Goal: Information Seeking & Learning: Find specific fact

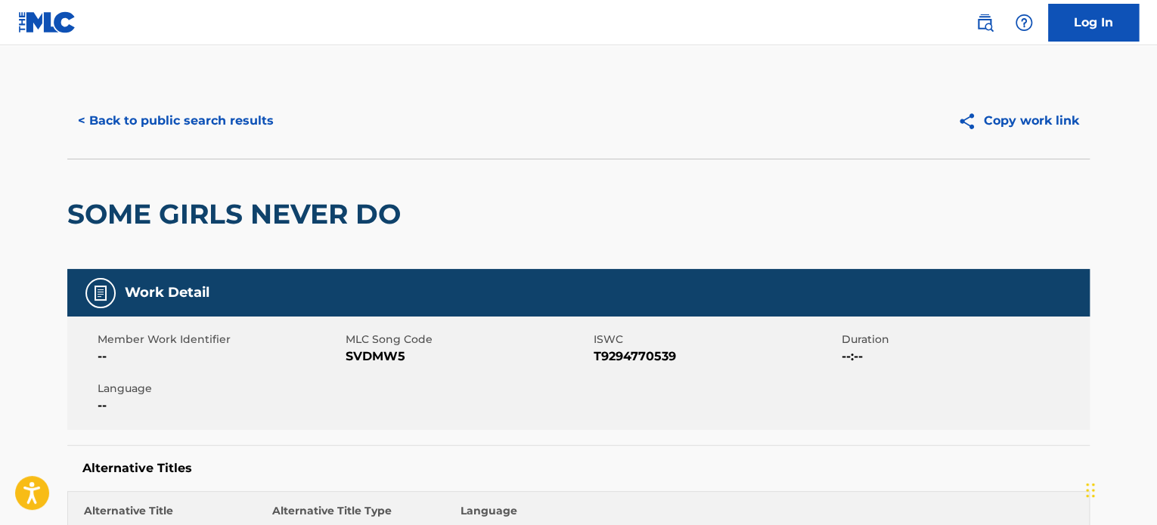
click at [183, 126] on button "< Back to public search results" at bounding box center [175, 121] width 217 height 38
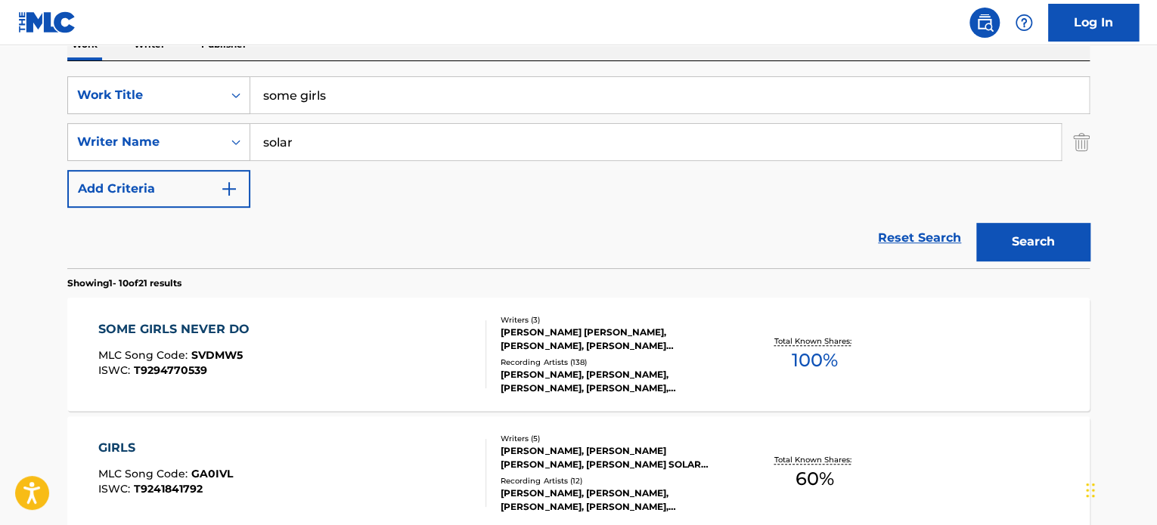
scroll to position [227, 0]
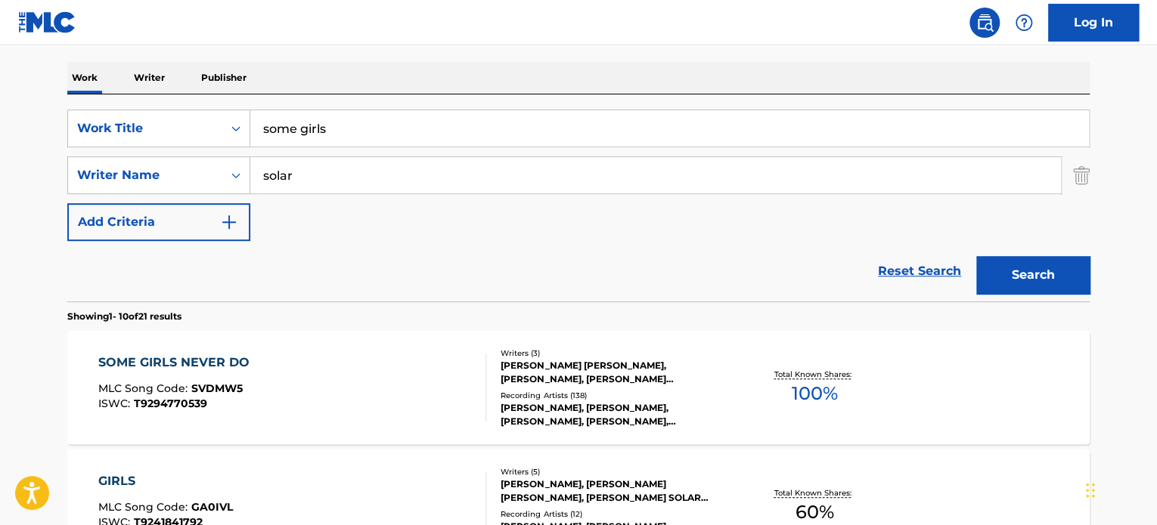
drag, startPoint x: 389, startPoint y: 129, endPoint x: 15, endPoint y: 108, distance: 374.8
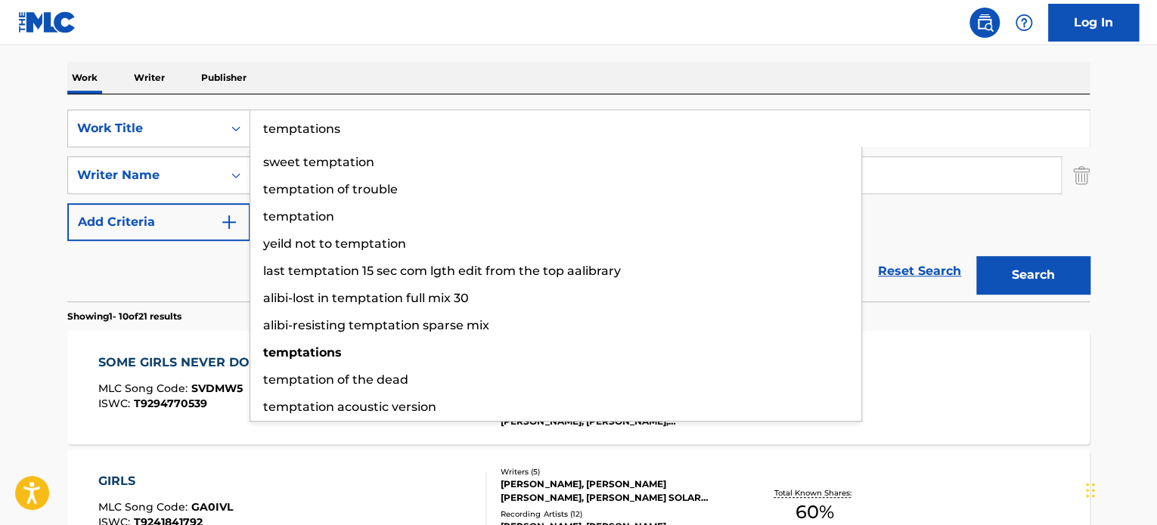
type input "temptations"
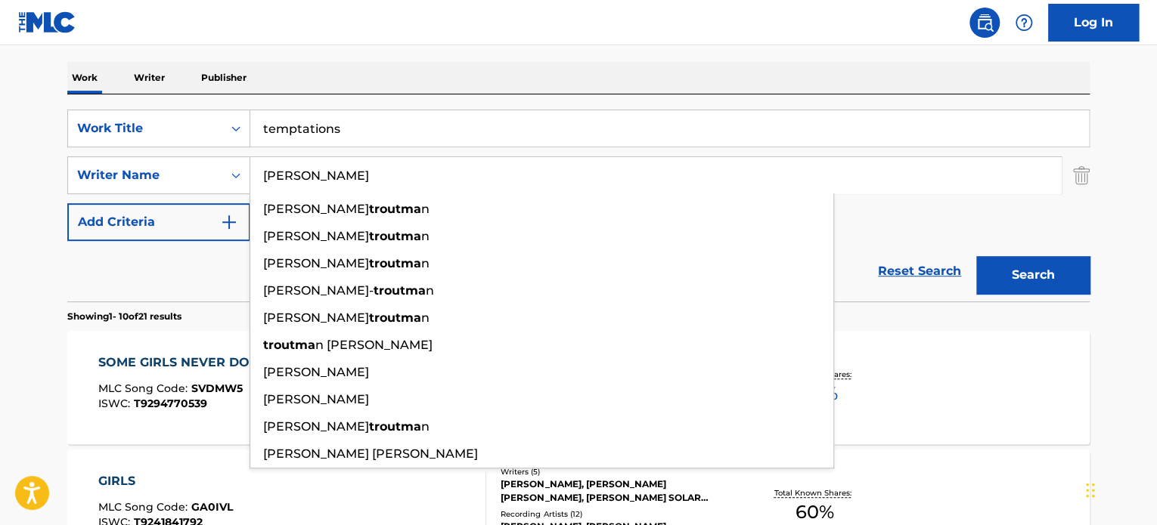
type input "[PERSON_NAME]"
click at [976, 256] on button "Search" at bounding box center [1032, 275] width 113 height 38
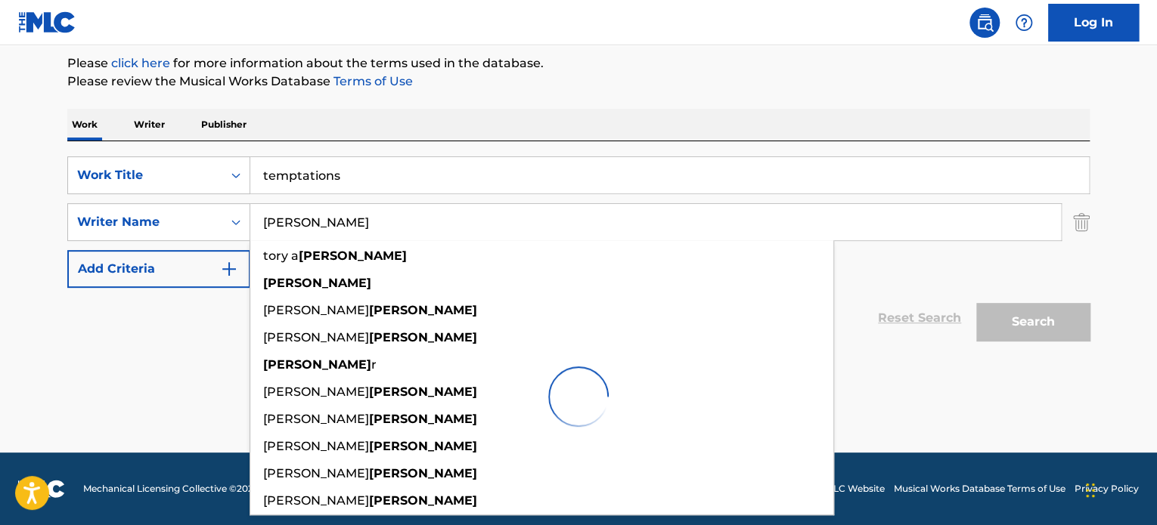
scroll to position [179, 0]
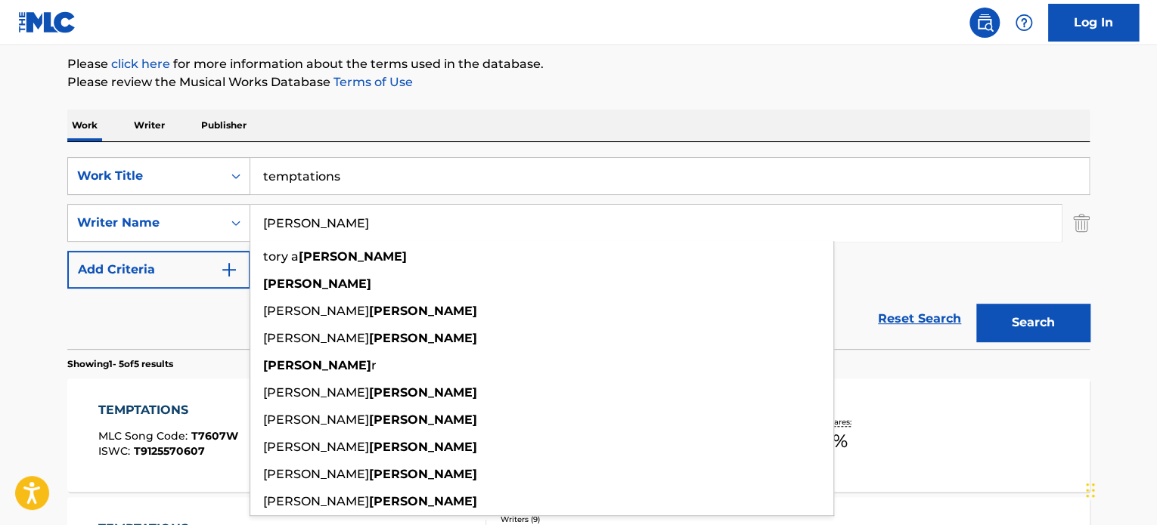
click at [650, 79] on p "Please review the Musical Works Database Terms of Use" at bounding box center [578, 82] width 1022 height 18
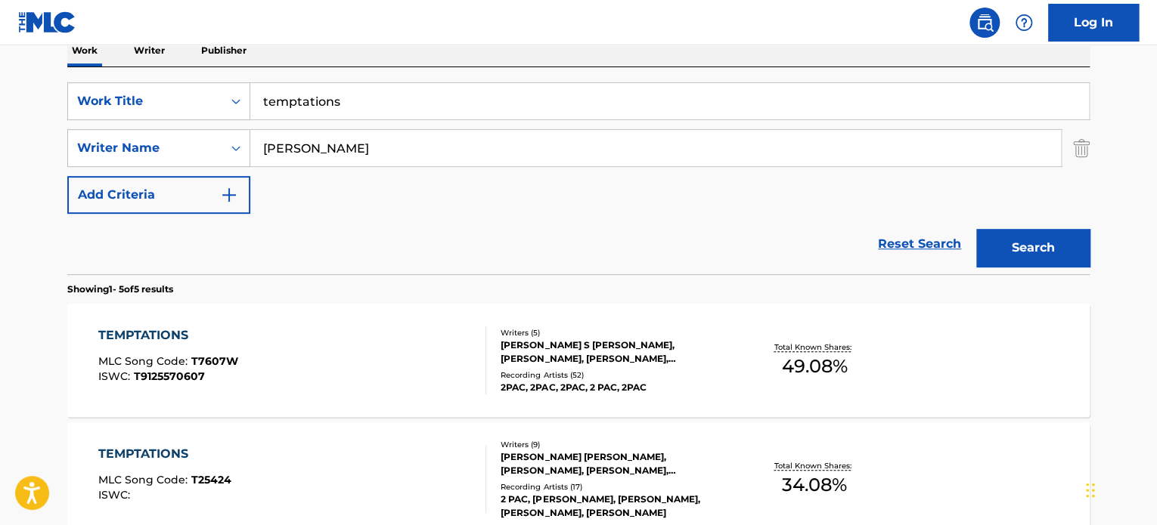
scroll to position [330, 0]
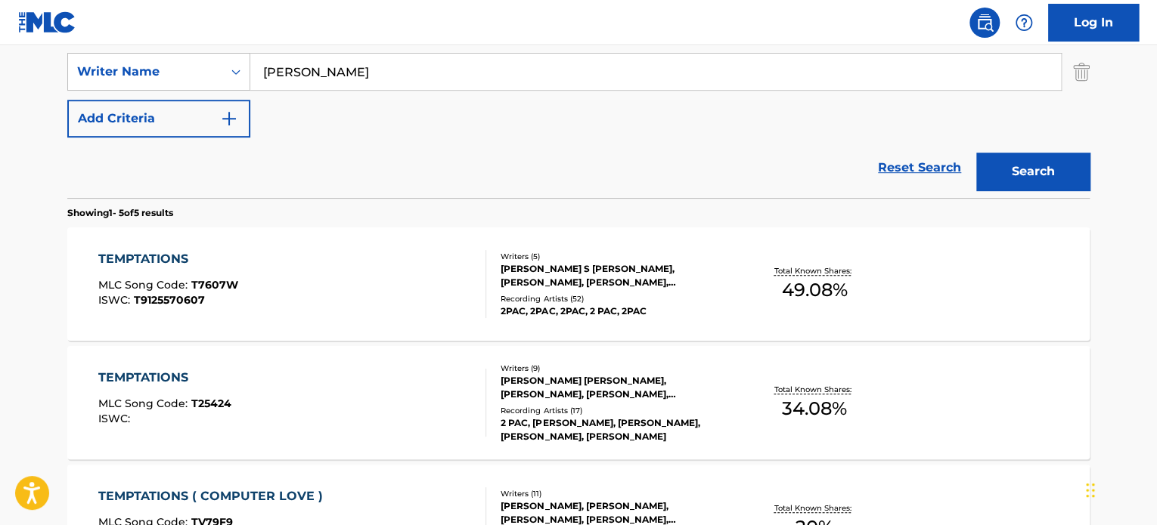
click at [590, 260] on div "Writers ( 5 )" at bounding box center [614, 256] width 228 height 11
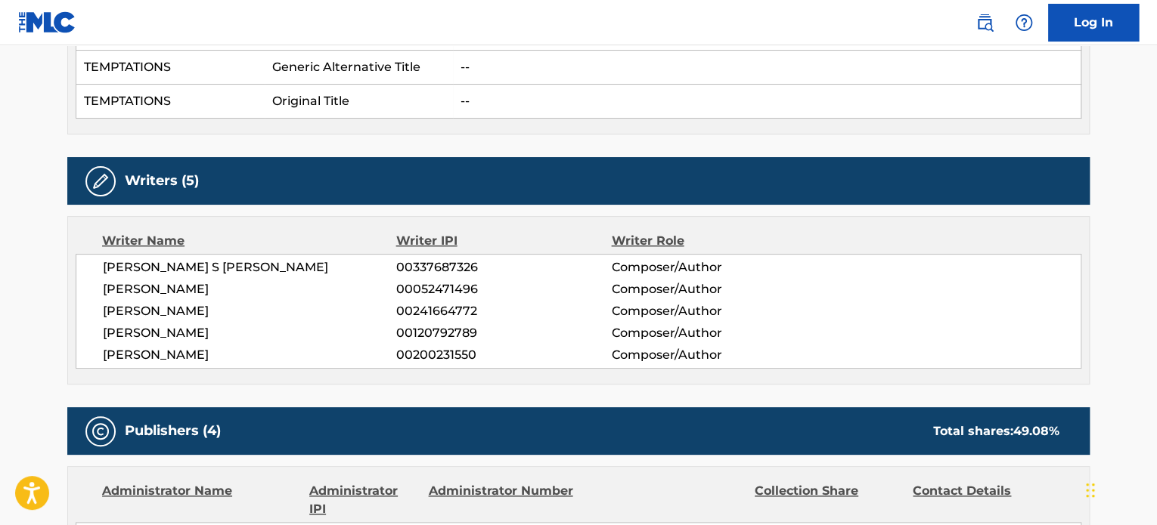
scroll to position [151, 0]
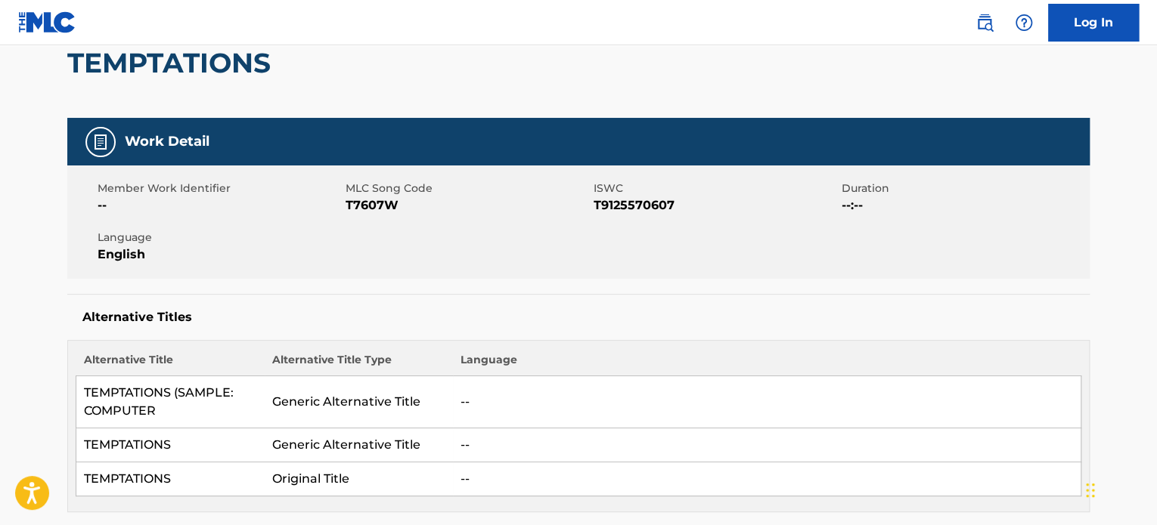
scroll to position [330, 0]
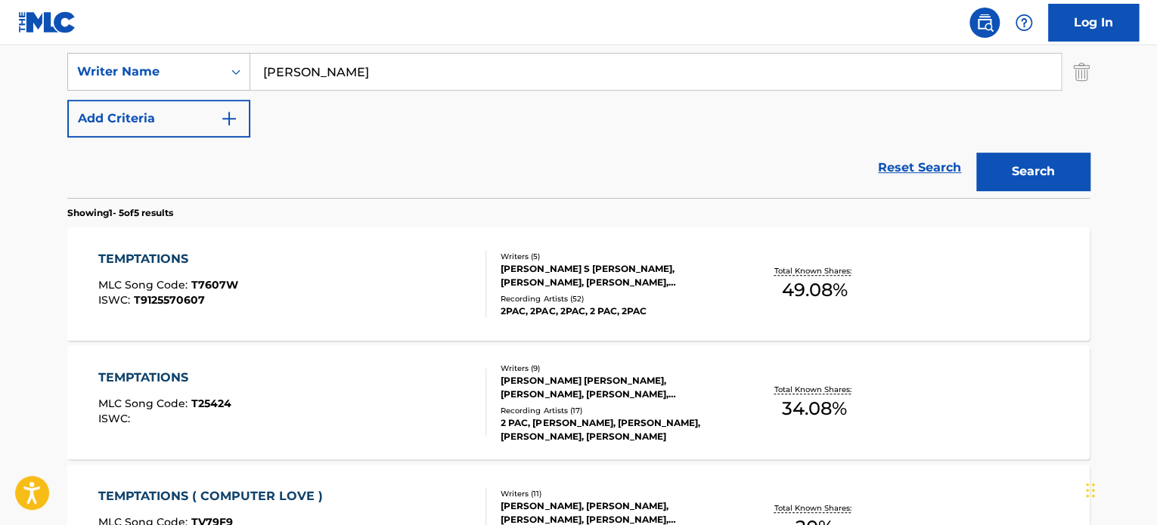
click at [271, 388] on div "TEMPTATIONS MLC Song Code : T25424 ISWC :" at bounding box center [292, 403] width 389 height 68
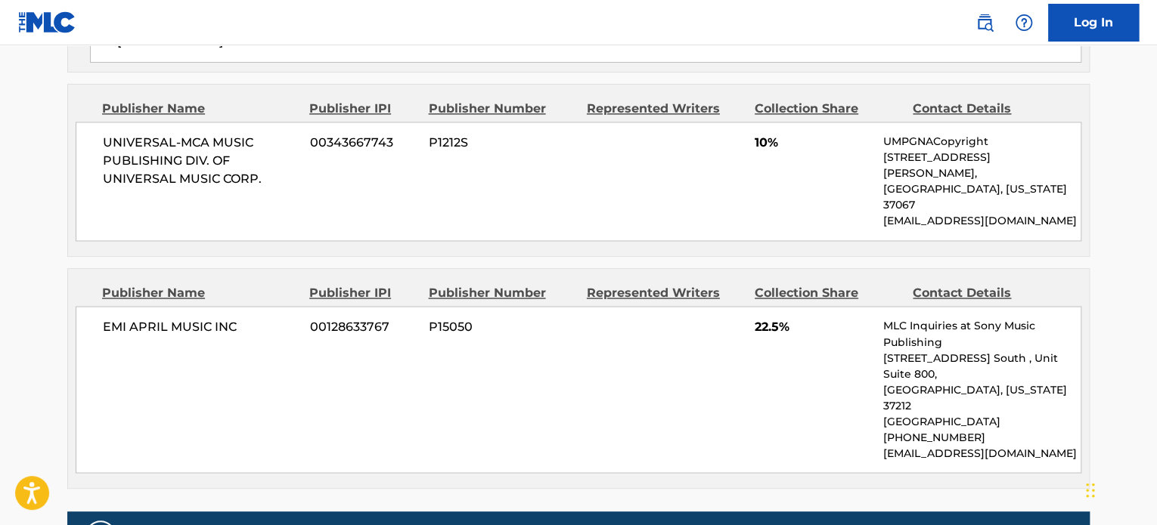
scroll to position [1134, 0]
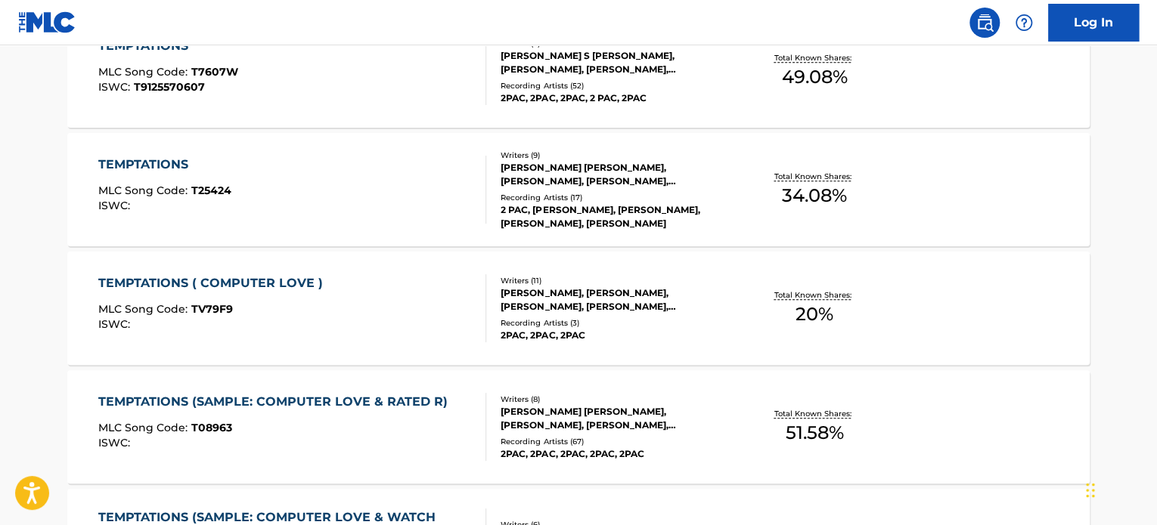
scroll to position [557, 0]
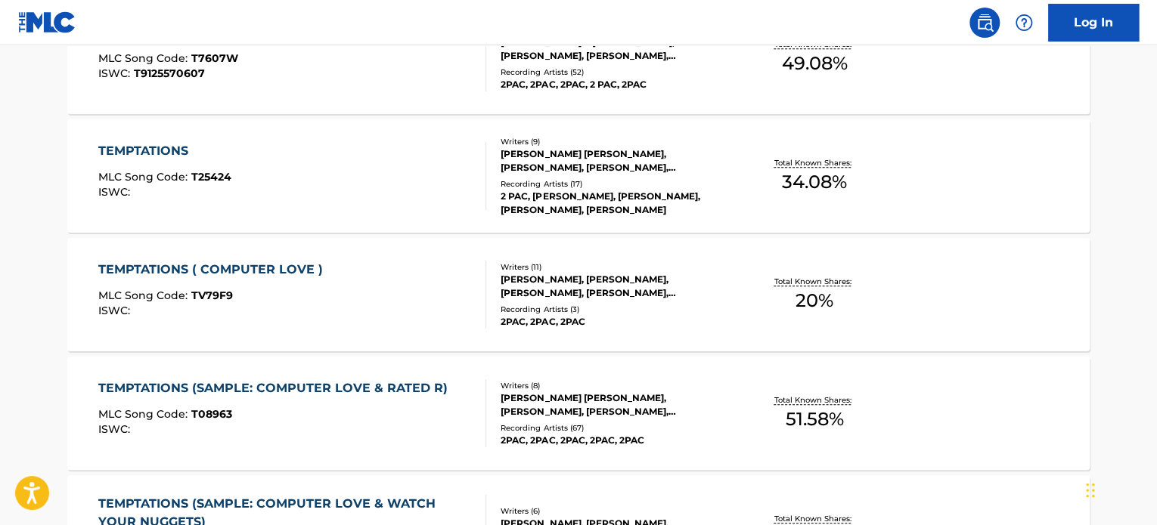
click at [534, 274] on div "[PERSON_NAME], [PERSON_NAME], [PERSON_NAME], [PERSON_NAME], [PERSON_NAME] [PERS…" at bounding box center [614, 286] width 228 height 27
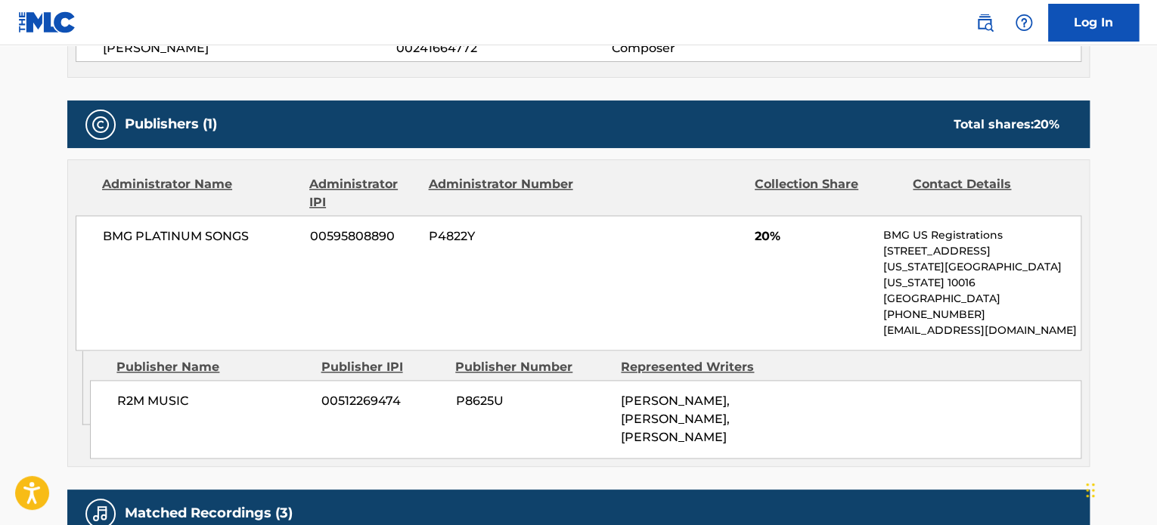
scroll to position [907, 0]
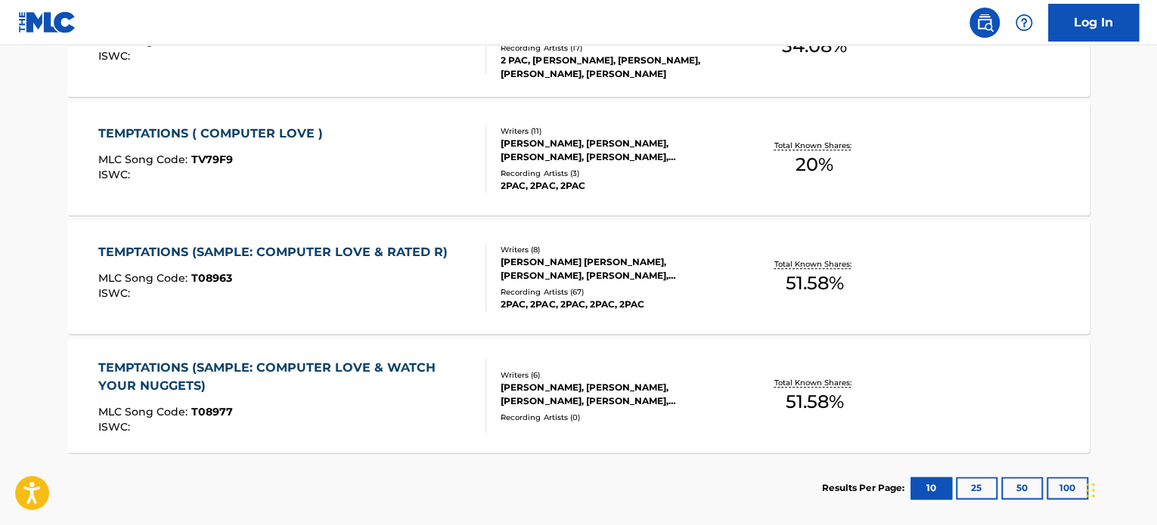
scroll to position [771, 0]
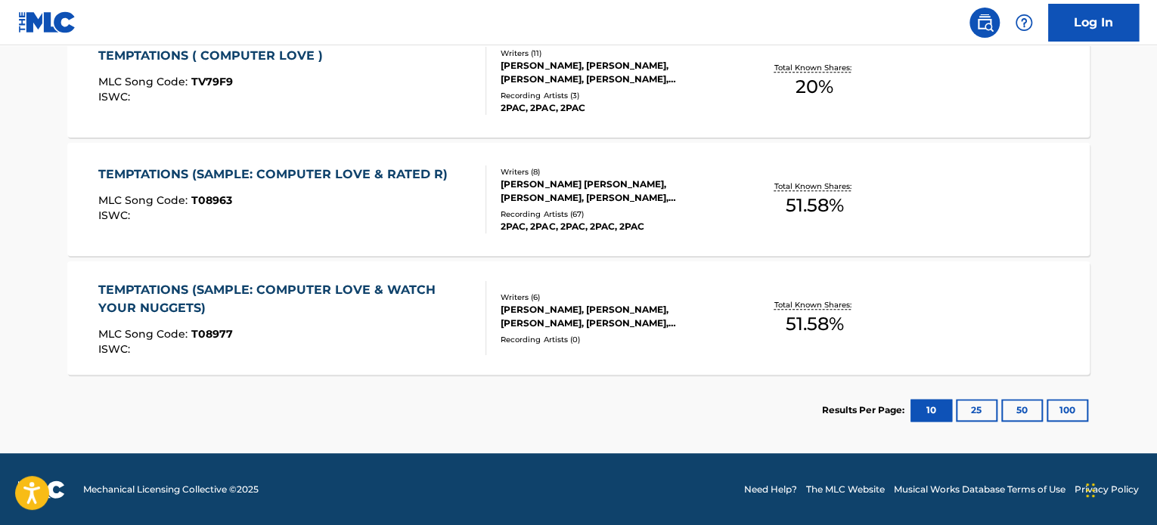
click at [416, 220] on div "TEMPTATIONS (SAMPLE: COMPUTER LOVE & RATED R) MLC Song Code : T08963 ISWC :" at bounding box center [276, 200] width 357 height 68
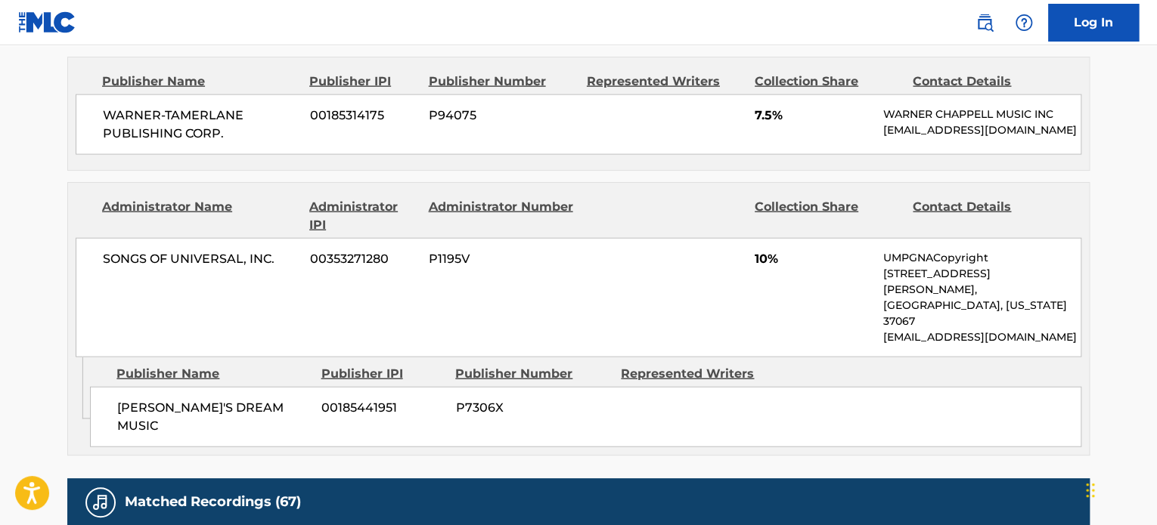
scroll to position [1663, 0]
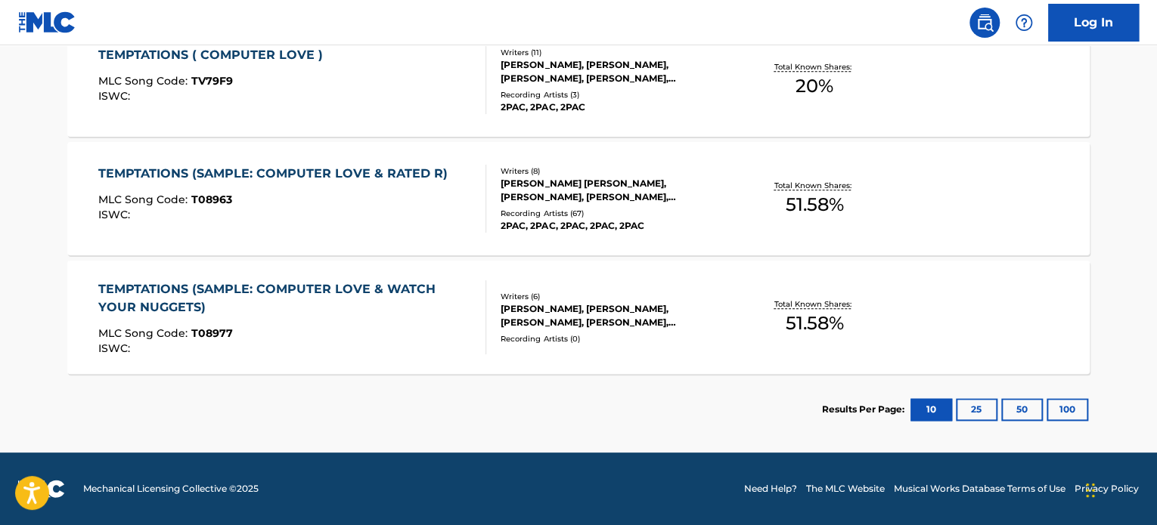
scroll to position [771, 0]
click at [305, 326] on div "TEMPTATIONS (SAMPLE: COMPUTER LOVE & WATCH YOUR NUGGETS) MLC Song Code : T08977…" at bounding box center [286, 318] width 376 height 74
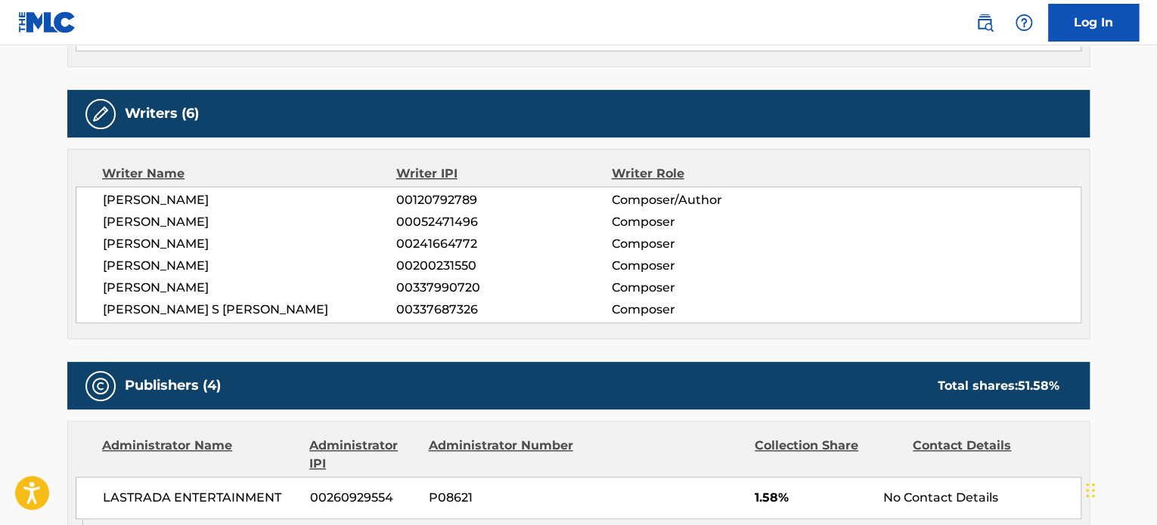
scroll to position [427, 0]
